Goal: Register for event/course

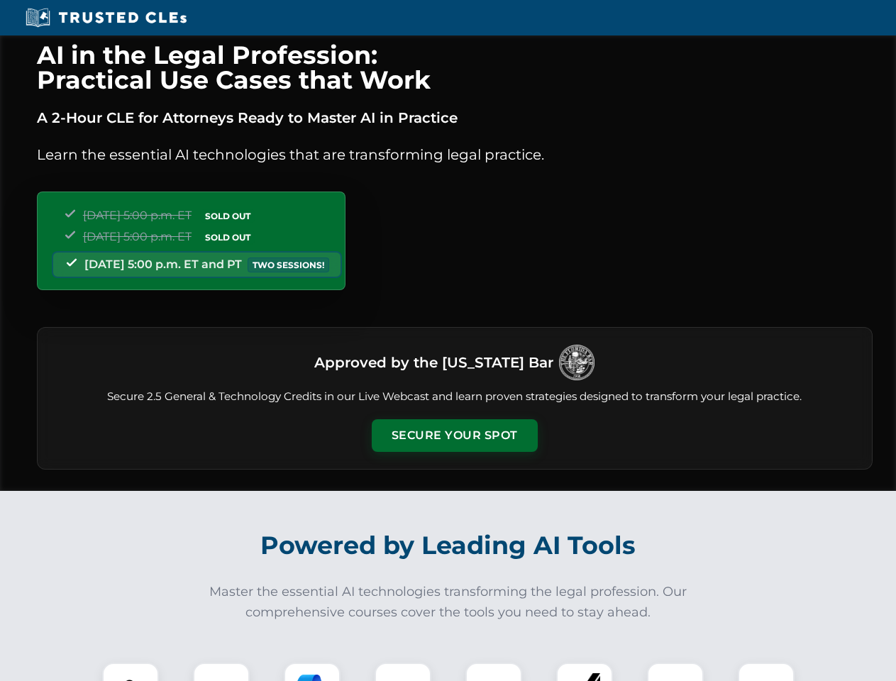
click at [454, 436] on button "Secure Your Spot" at bounding box center [455, 435] width 166 height 33
click at [131, 672] on img at bounding box center [130, 690] width 41 height 41
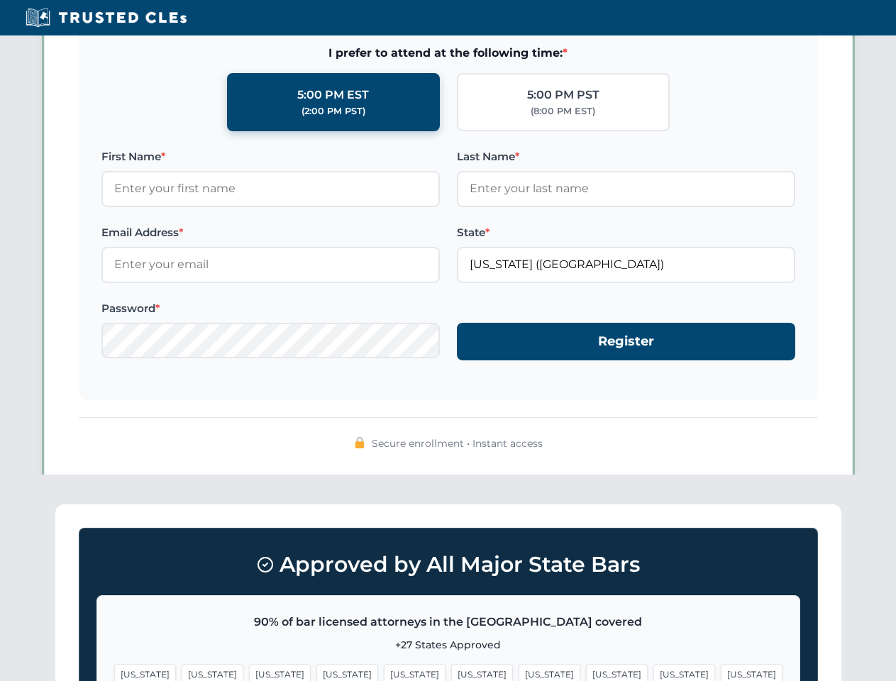
click at [519, 672] on span "[US_STATE]" at bounding box center [550, 674] width 62 height 21
click at [653, 672] on span "[US_STATE]" at bounding box center [684, 674] width 62 height 21
